Goal: Task Accomplishment & Management: Manage account settings

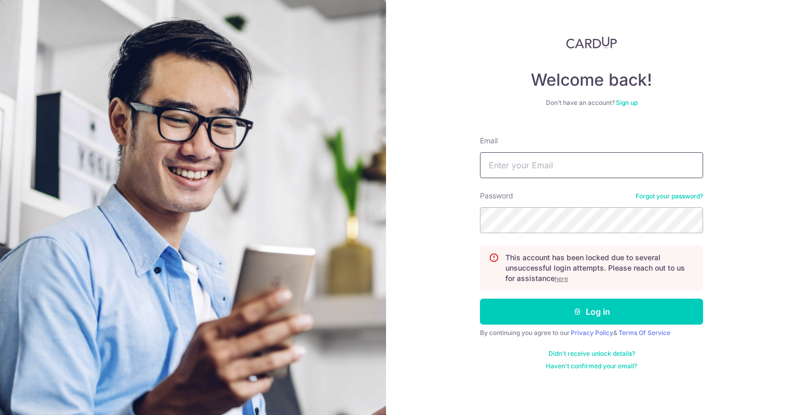
type input "[EMAIL_ADDRESS][DOMAIN_NAME]"
click at [563, 277] on u "here" at bounding box center [561, 279] width 13 height 8
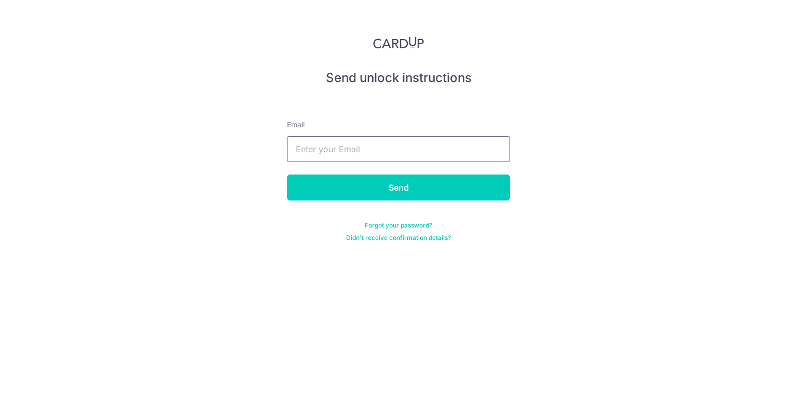
click at [388, 154] on input "text" at bounding box center [398, 149] width 223 height 26
type input "[EMAIL_ADDRESS][DOMAIN_NAME]"
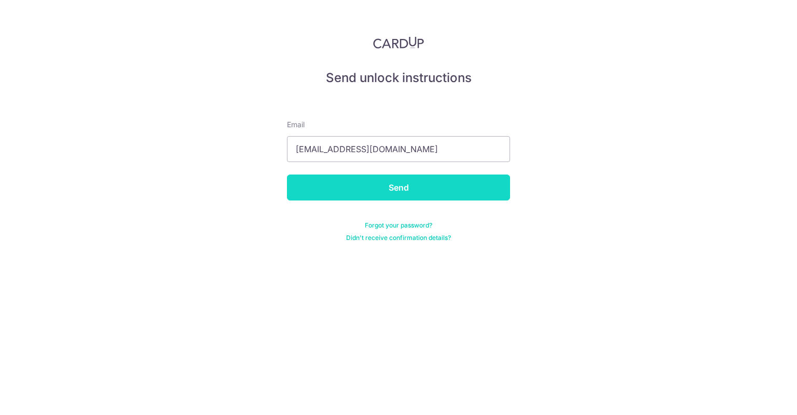
click at [382, 197] on input "Send" at bounding box center [398, 187] width 223 height 26
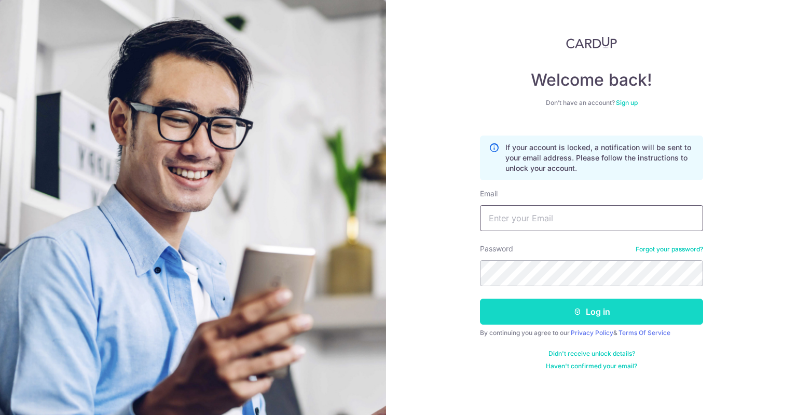
type input "[EMAIL_ADDRESS][DOMAIN_NAME]"
click at [562, 314] on button "Log in" at bounding box center [591, 311] width 223 height 26
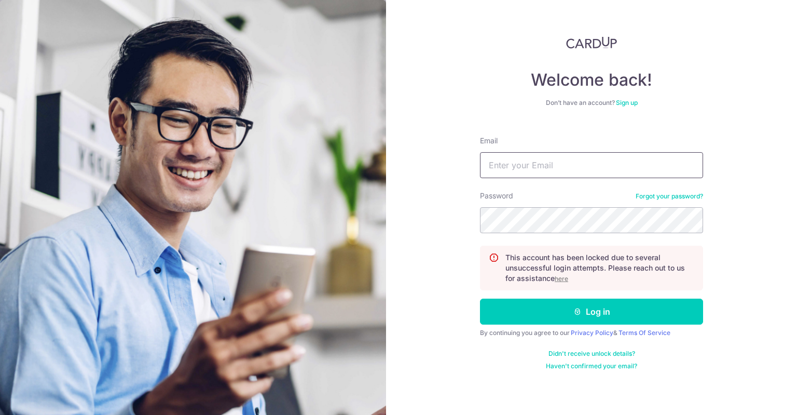
type input "[EMAIL_ADDRESS][DOMAIN_NAME]"
click at [565, 280] on u "here" at bounding box center [561, 279] width 13 height 8
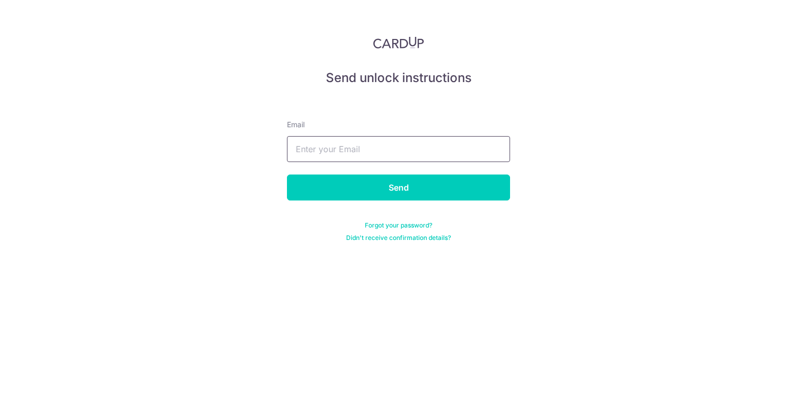
click at [403, 159] on input "text" at bounding box center [398, 149] width 223 height 26
type input "[EMAIL_ADDRESS][DOMAIN_NAME]"
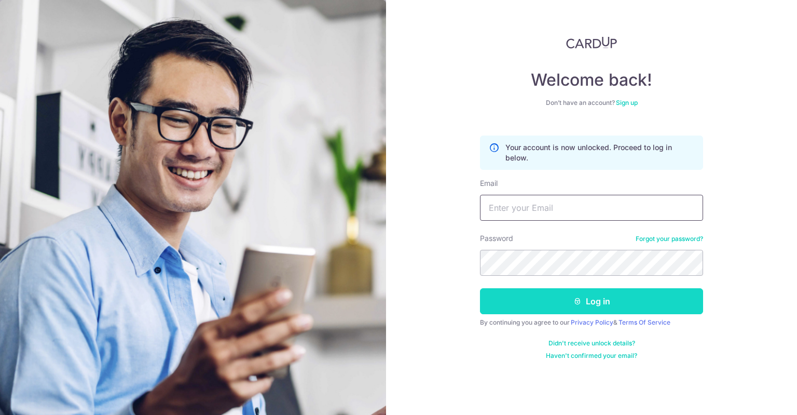
type input "[EMAIL_ADDRESS][DOMAIN_NAME]"
click at [568, 307] on button "Log in" at bounding box center [591, 301] width 223 height 26
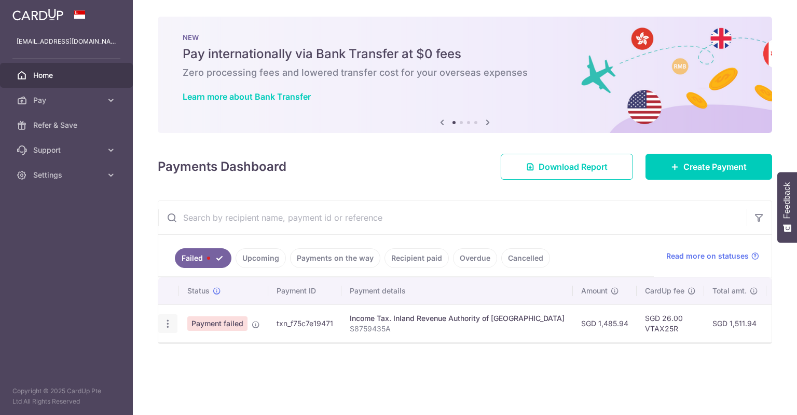
click at [170, 321] on icon "button" at bounding box center [167, 323] width 11 height 11
click at [200, 356] on span "Update payment" at bounding box center [223, 352] width 71 height 12
radio input "true"
type input "1,485.94"
type input "S8759435A"
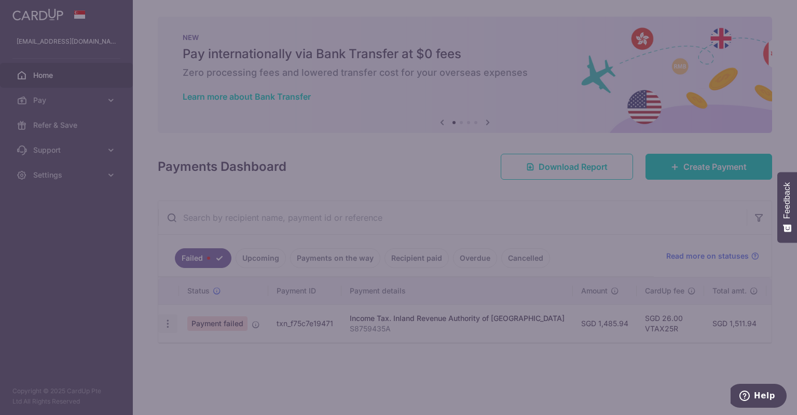
type input "VTAX25R"
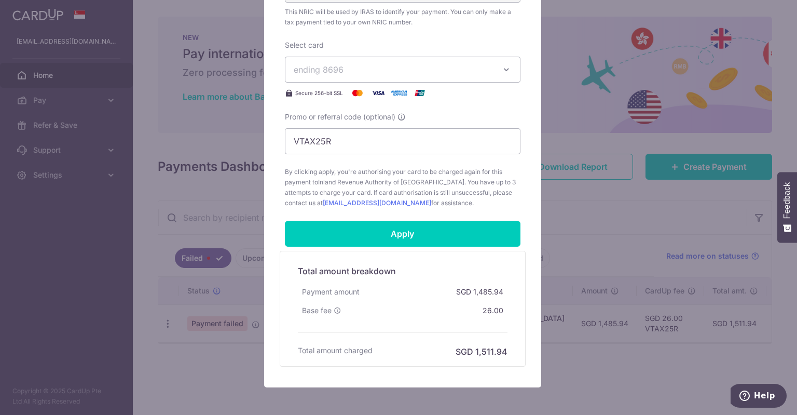
scroll to position [388, 0]
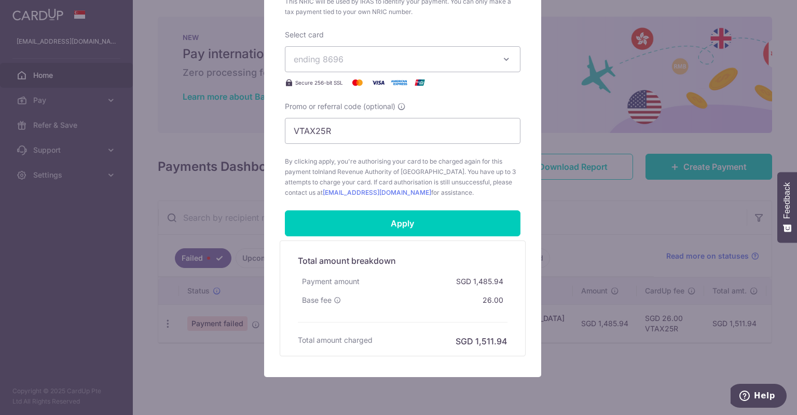
click at [424, 237] on form "By clicking apply, you will make changes to all payments to Inland Revenue Auth…" at bounding box center [403, 43] width 236 height 628
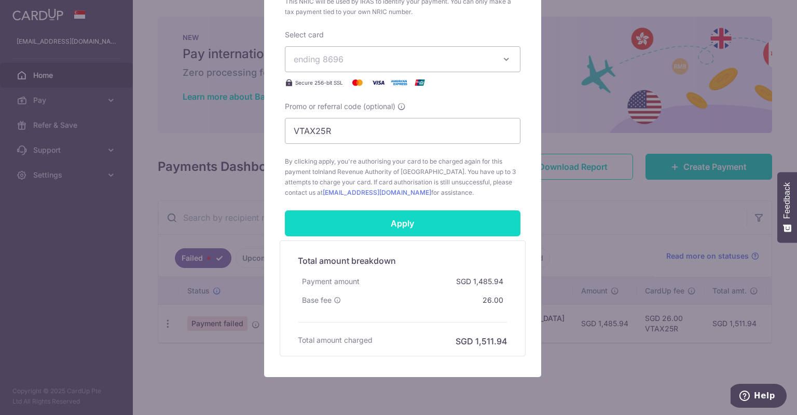
click at [421, 231] on input "Apply" at bounding box center [403, 223] width 236 height 26
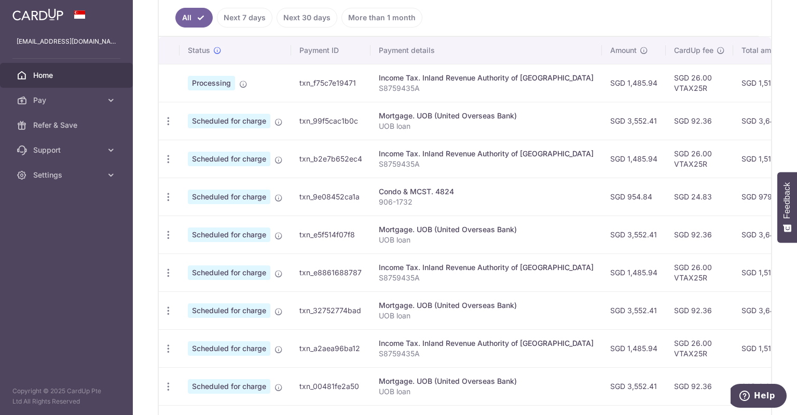
scroll to position [284, 0]
